Goal: Task Accomplishment & Management: Use online tool/utility

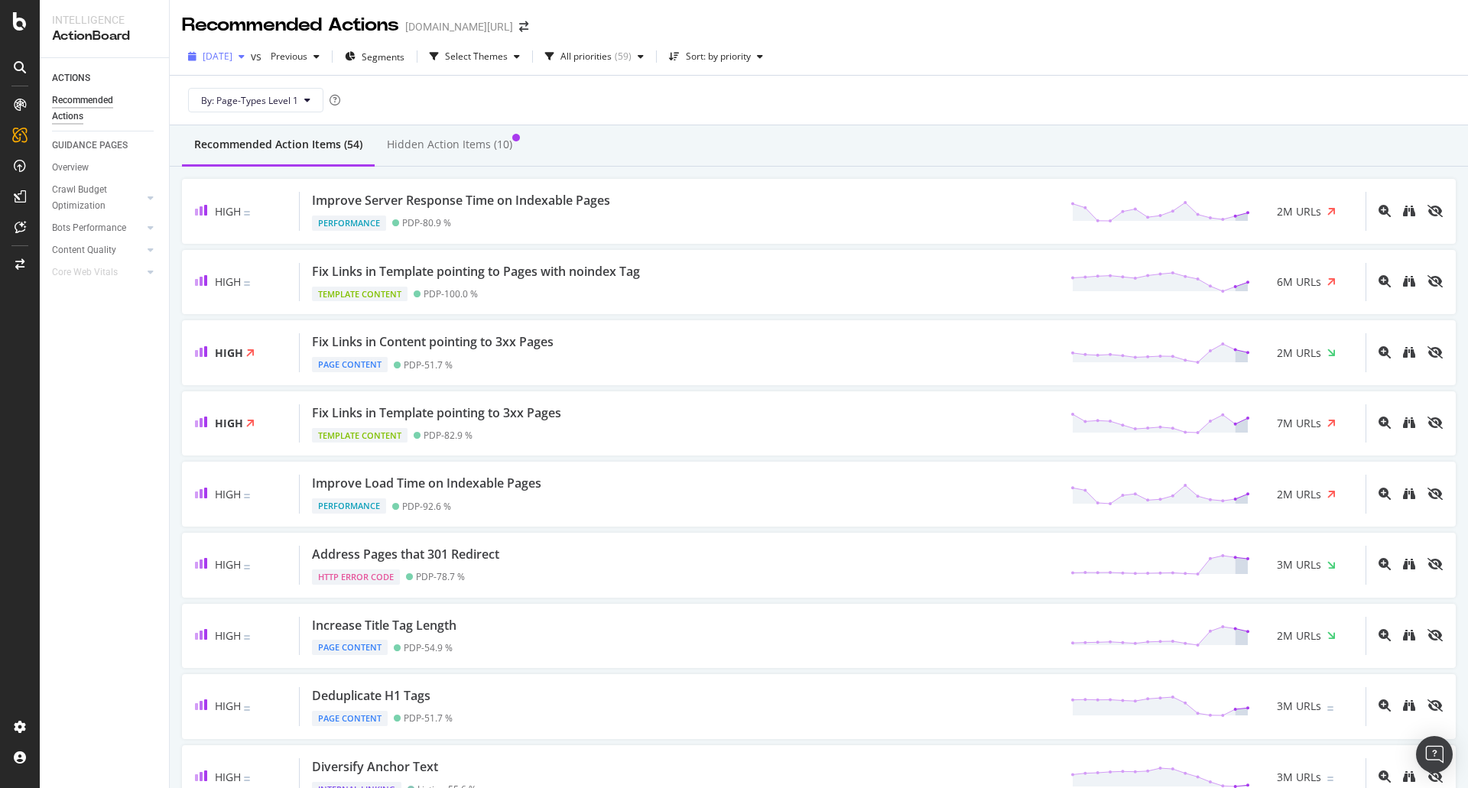
click at [251, 59] on div "button" at bounding box center [241, 56] width 18 height 9
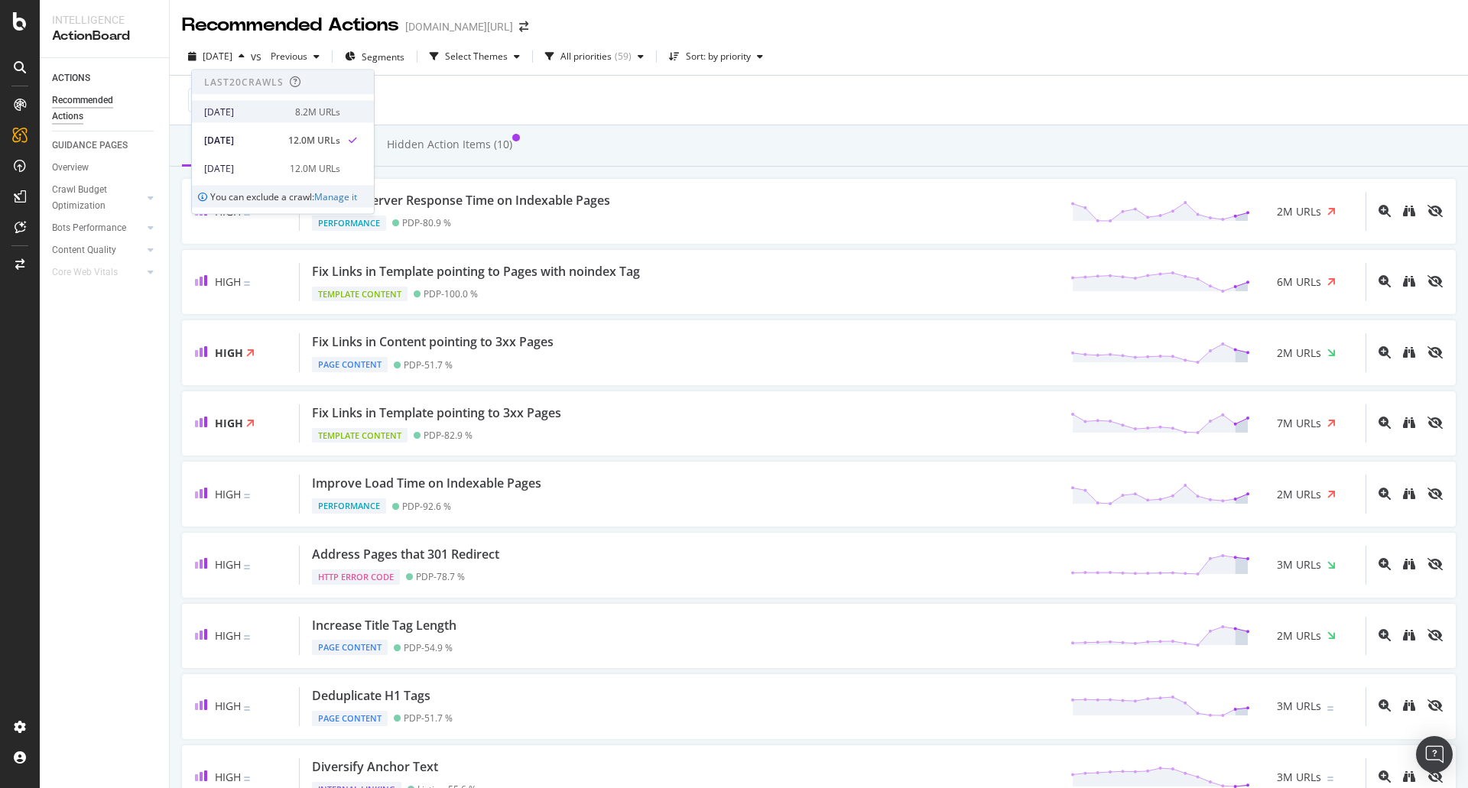
click at [345, 112] on span at bounding box center [352, 111] width 18 height 18
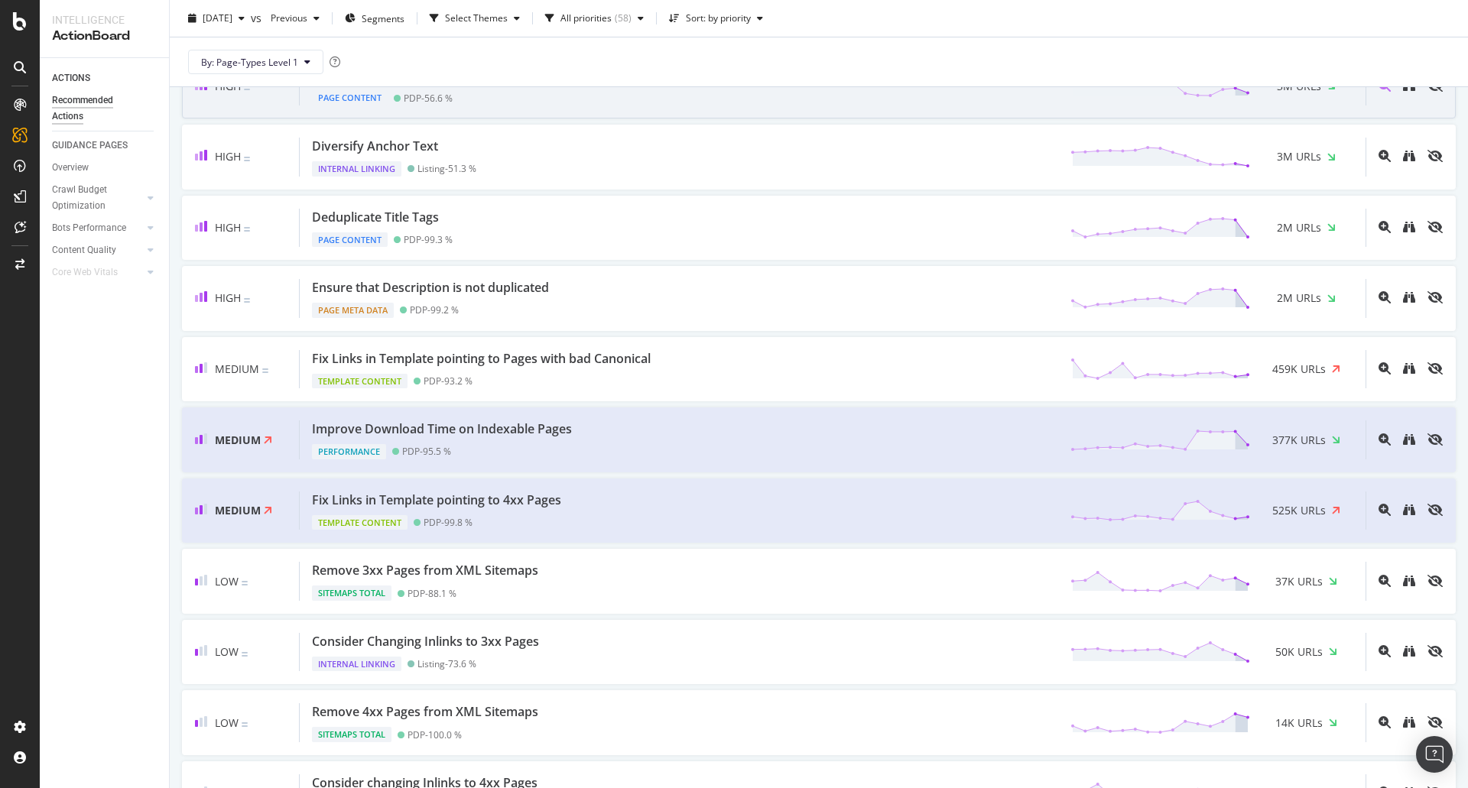
scroll to position [612, 0]
